Goal: Task Accomplishment & Management: Complete application form

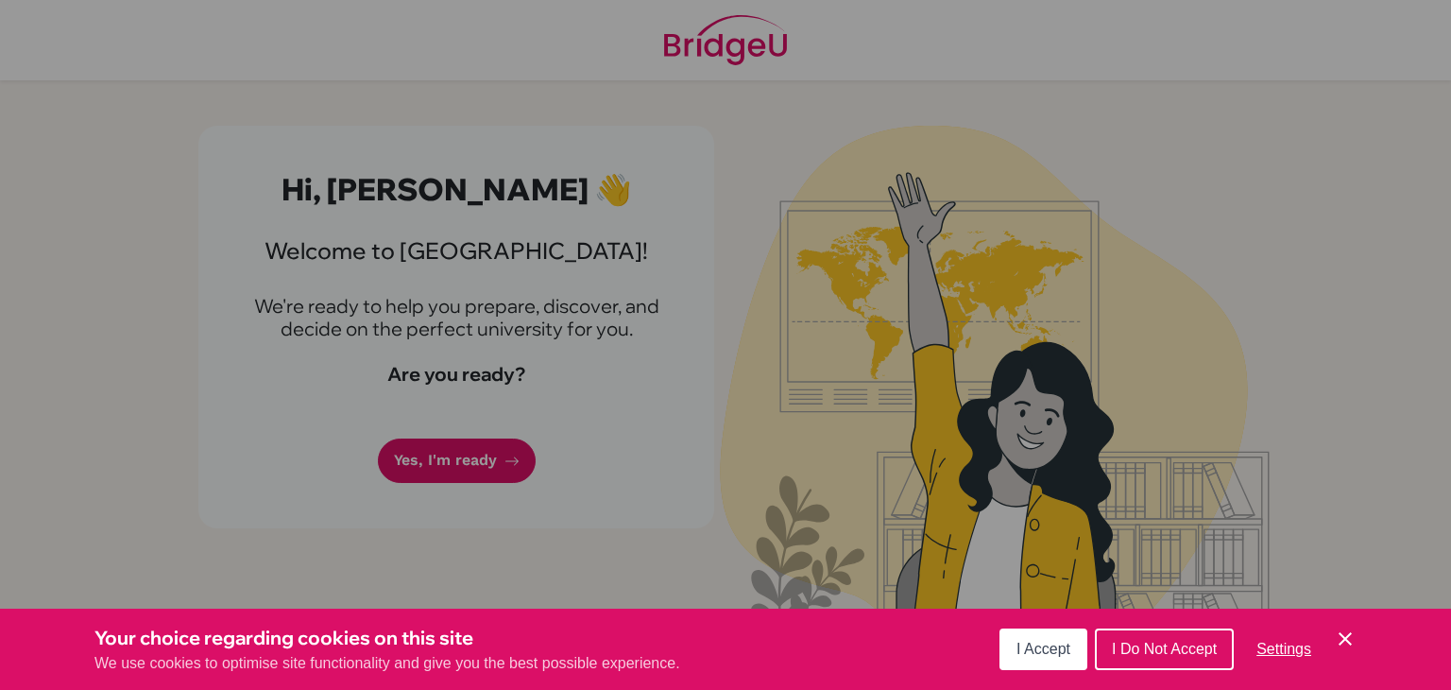
click at [1053, 647] on span "I Accept" at bounding box center [1044, 649] width 54 height 16
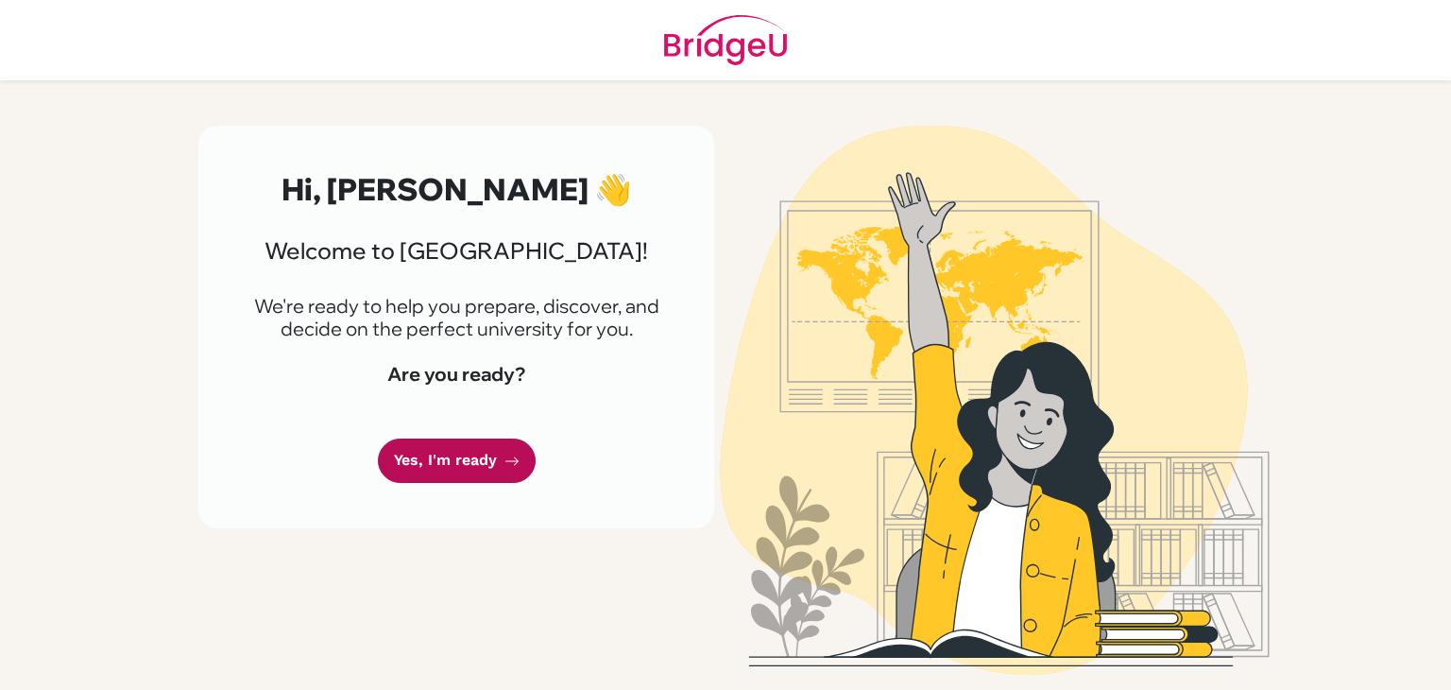
click at [419, 483] on link "Yes, I'm ready" at bounding box center [457, 460] width 158 height 44
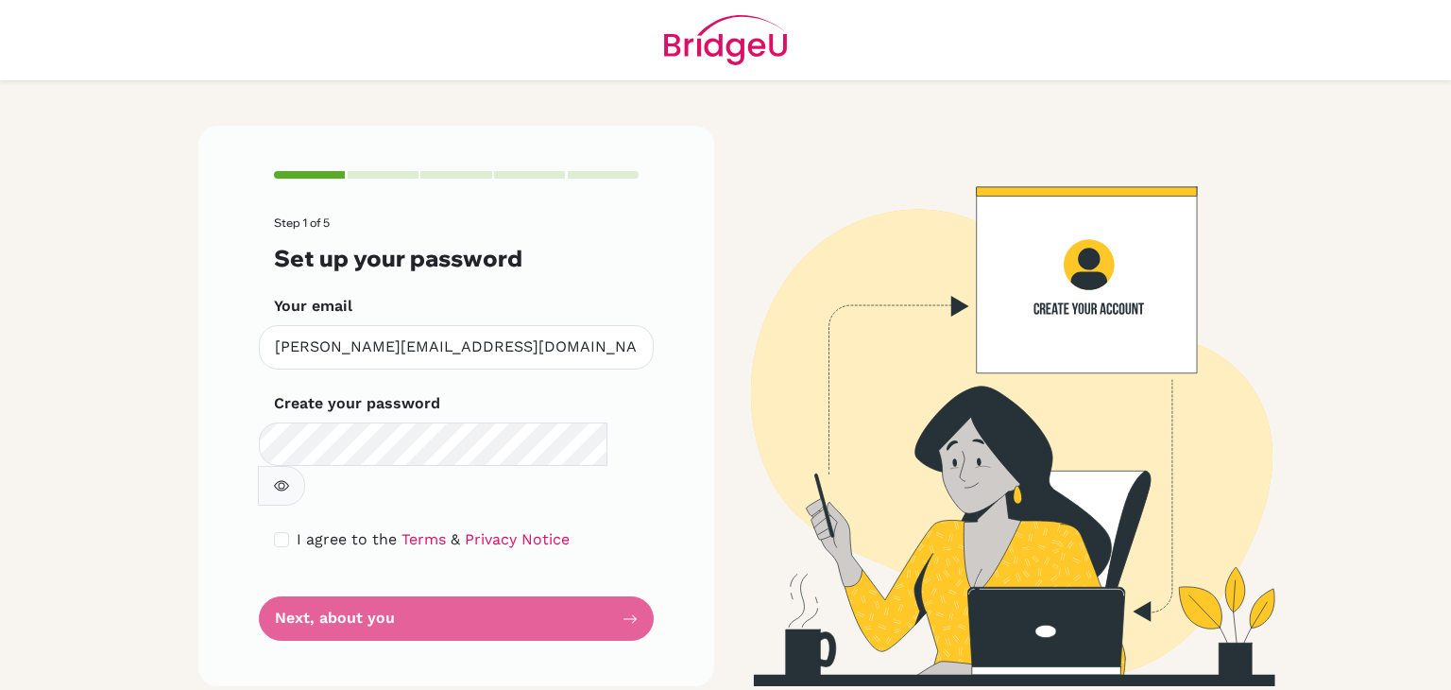
click at [291, 528] on div "I agree to the Terms & Privacy Notice" at bounding box center [456, 539] width 365 height 23
click at [287, 532] on input "checkbox" at bounding box center [281, 539] width 15 height 15
checkbox input "true"
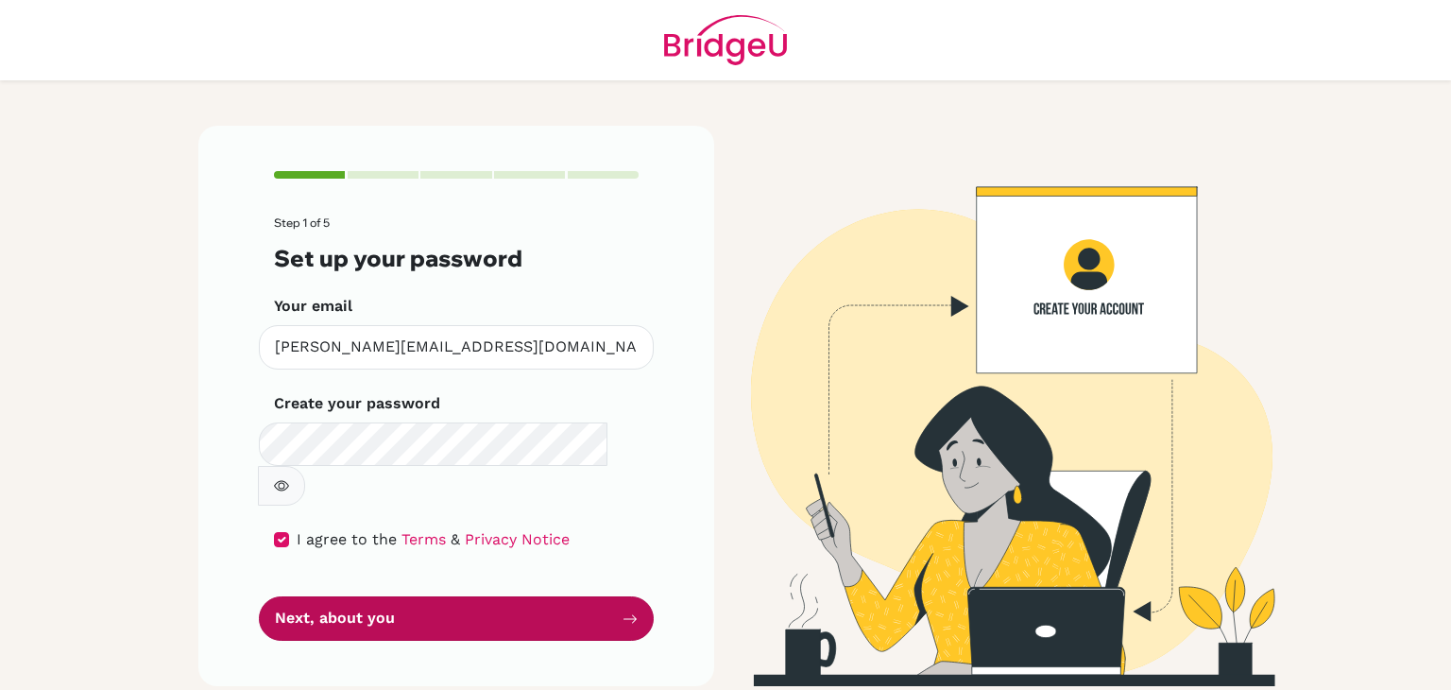
click at [339, 596] on button "Next, about you" at bounding box center [456, 618] width 395 height 44
